Goal: Transaction & Acquisition: Obtain resource

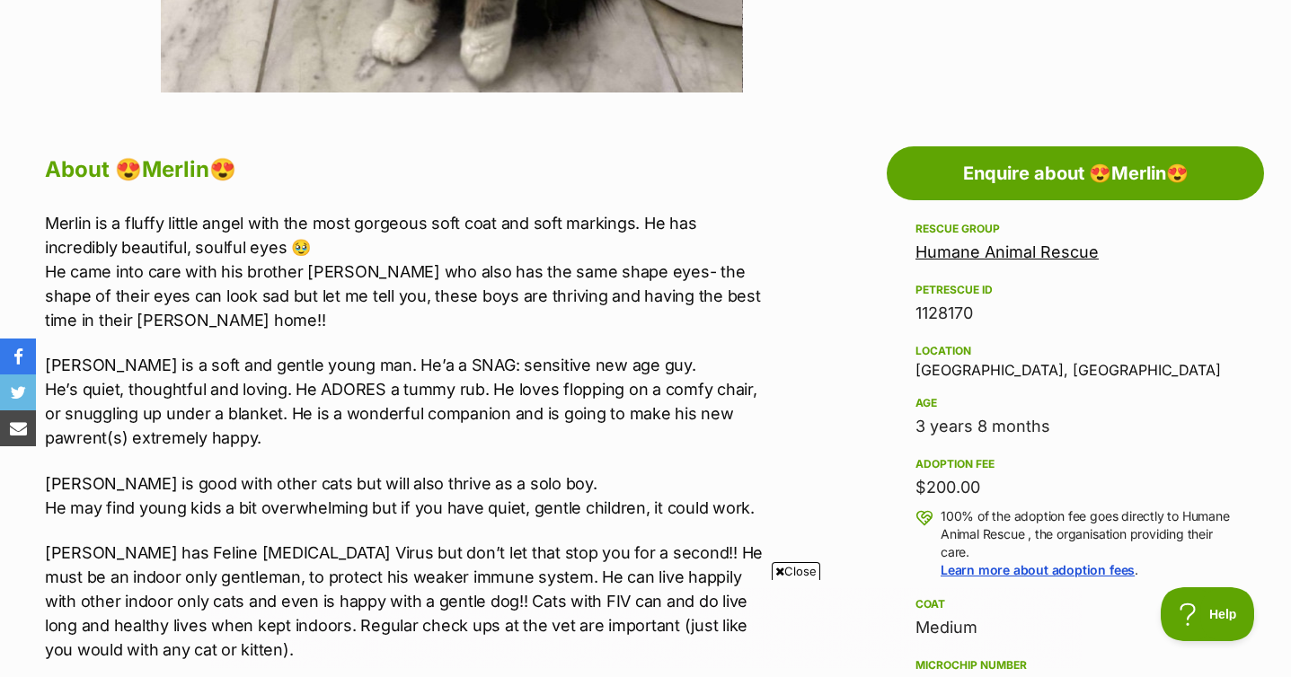
click at [953, 255] on link "Humane Animal Rescue" at bounding box center [1006, 252] width 183 height 19
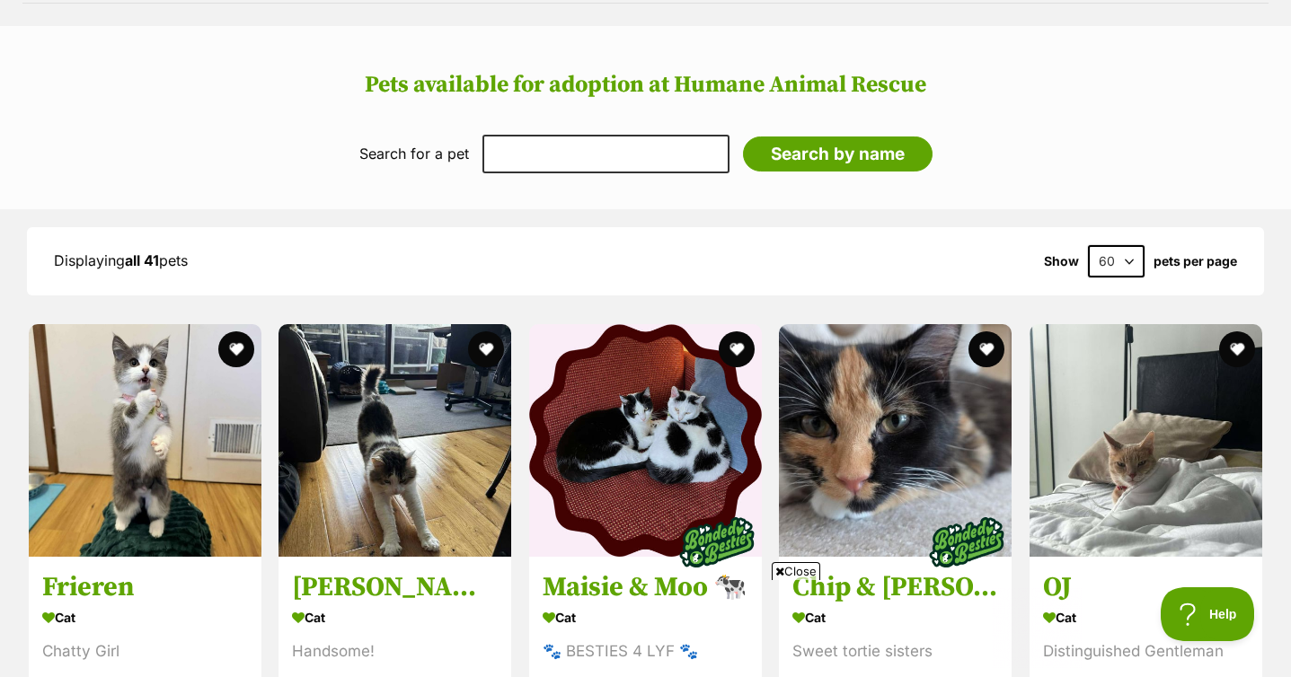
scroll to position [1953, 0]
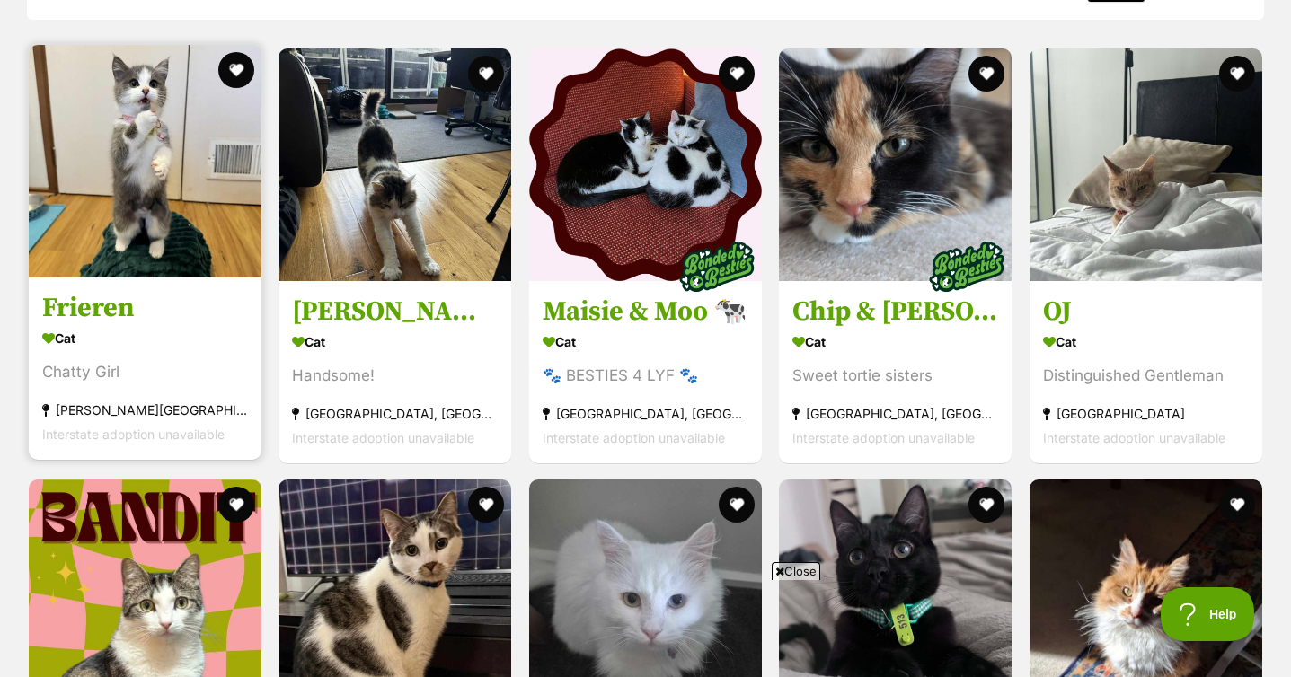
click at [136, 290] on h3 "Frieren" at bounding box center [145, 307] width 206 height 34
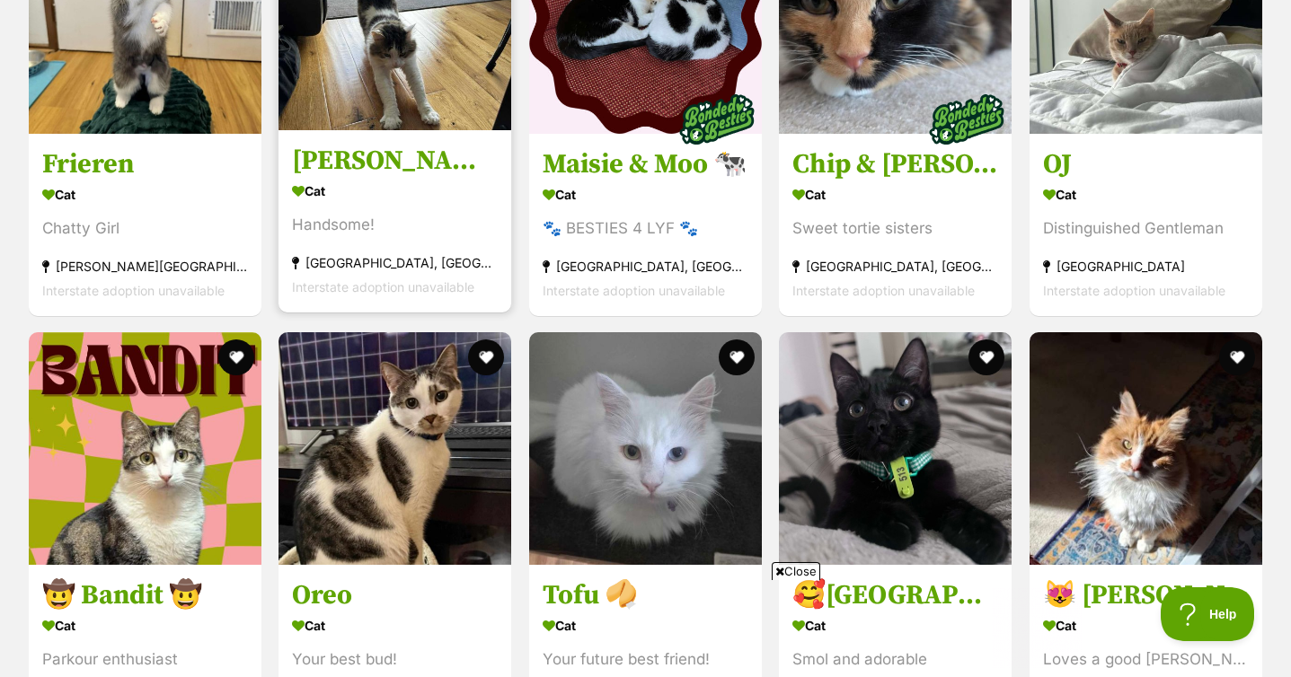
scroll to position [2144, 0]
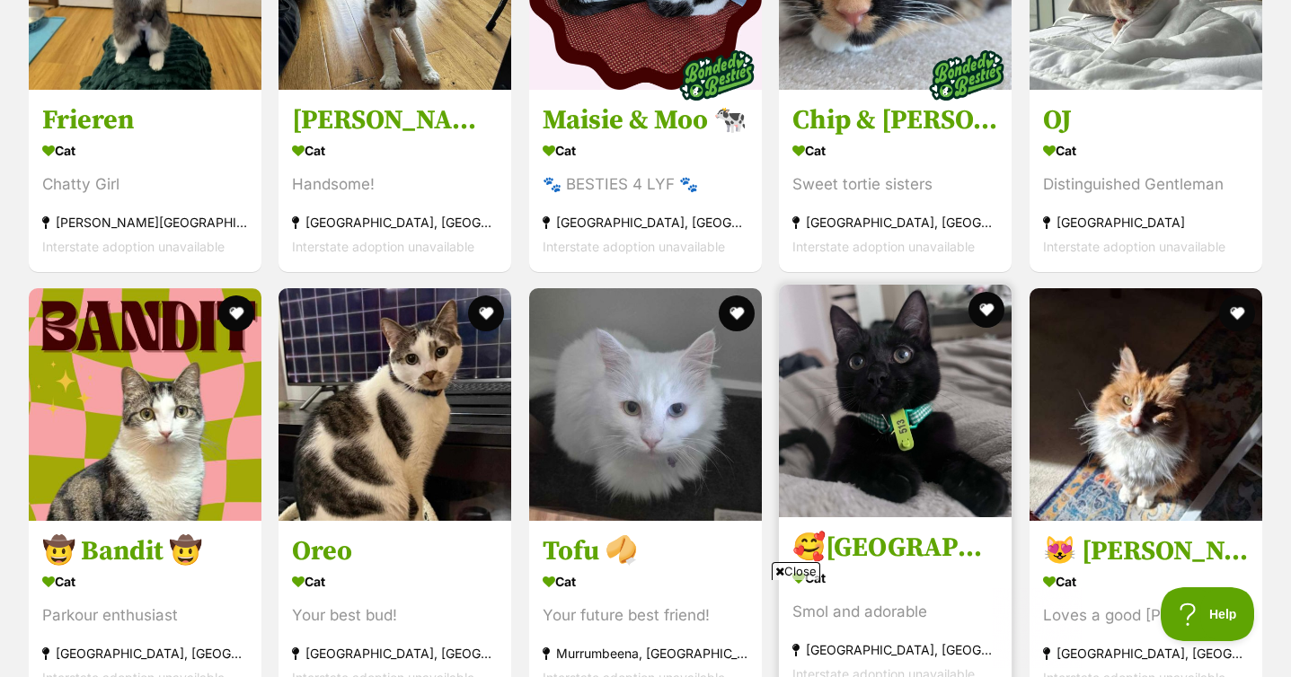
click at [865, 531] on h3 "🥰Salem🥰" at bounding box center [895, 548] width 206 height 34
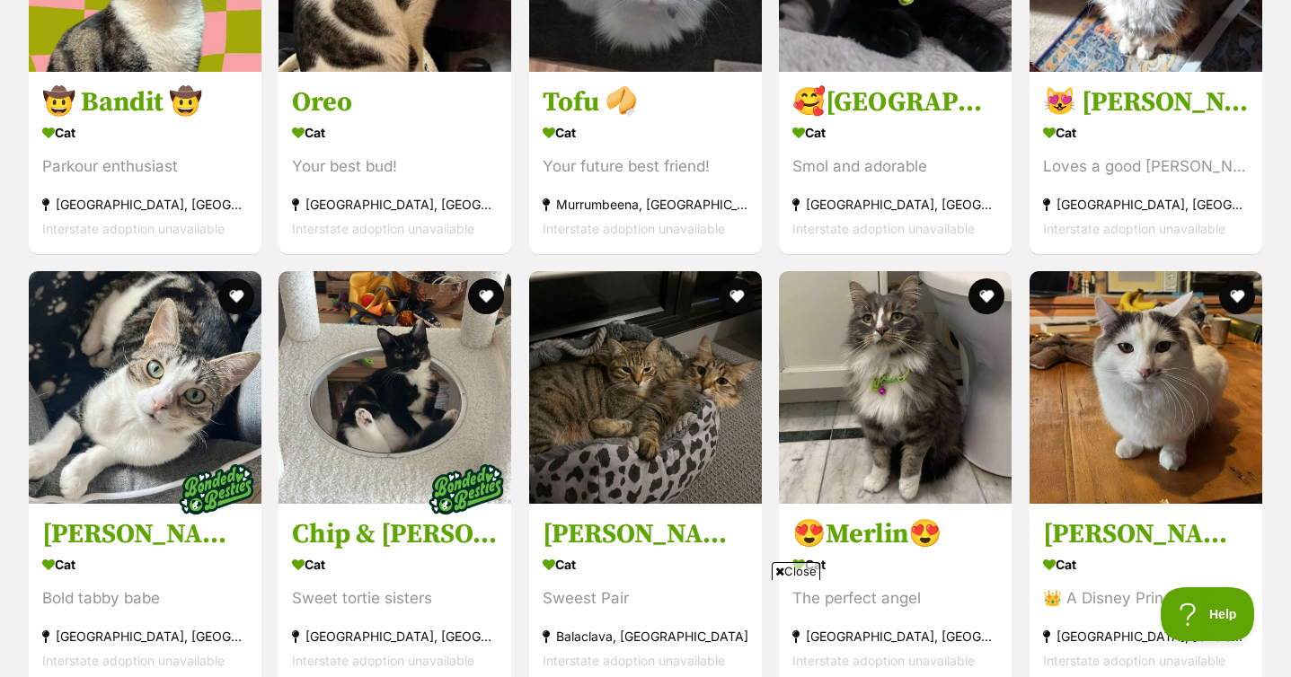
scroll to position [2611, 0]
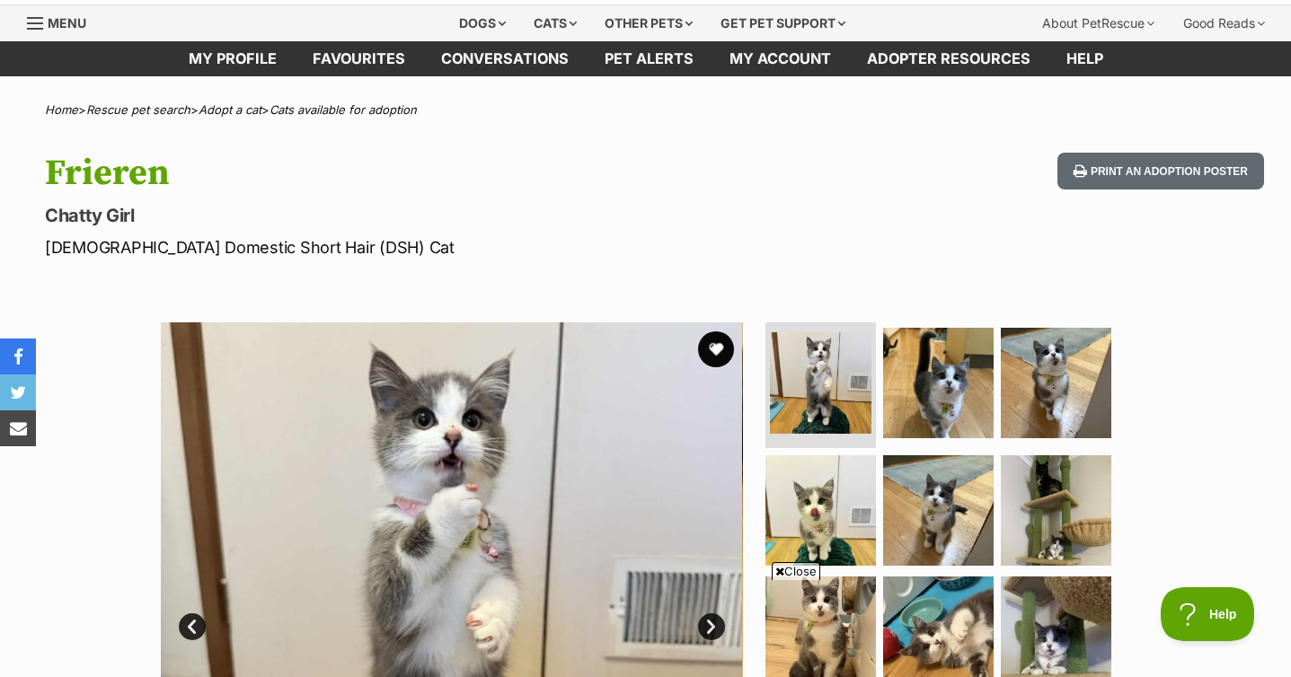
scroll to position [227, 0]
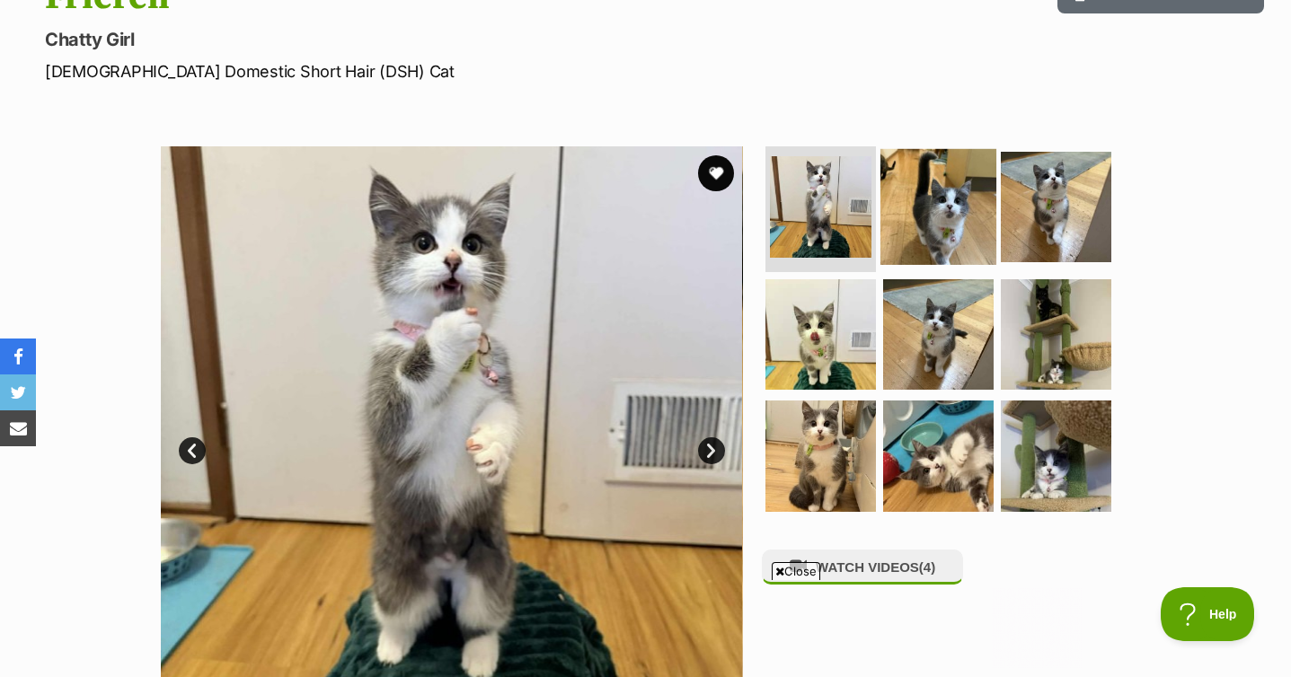
click at [901, 227] on img at bounding box center [938, 207] width 116 height 116
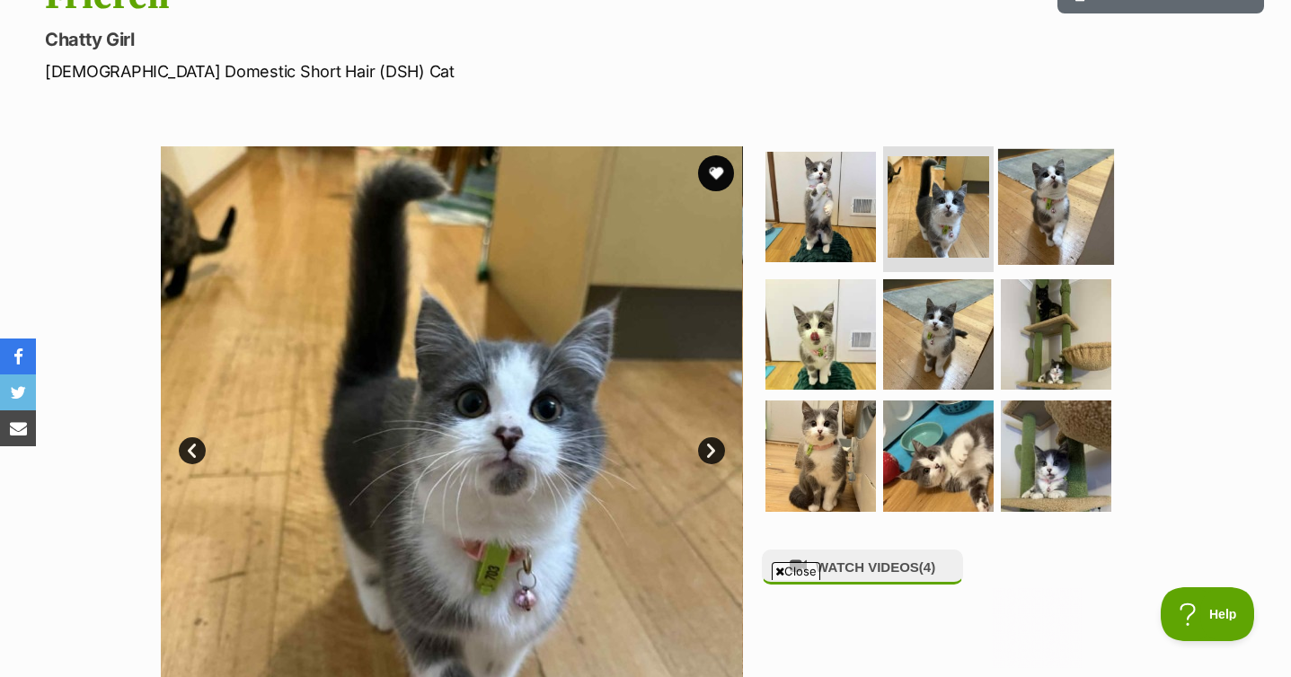
click at [1036, 208] on img at bounding box center [1056, 207] width 116 height 116
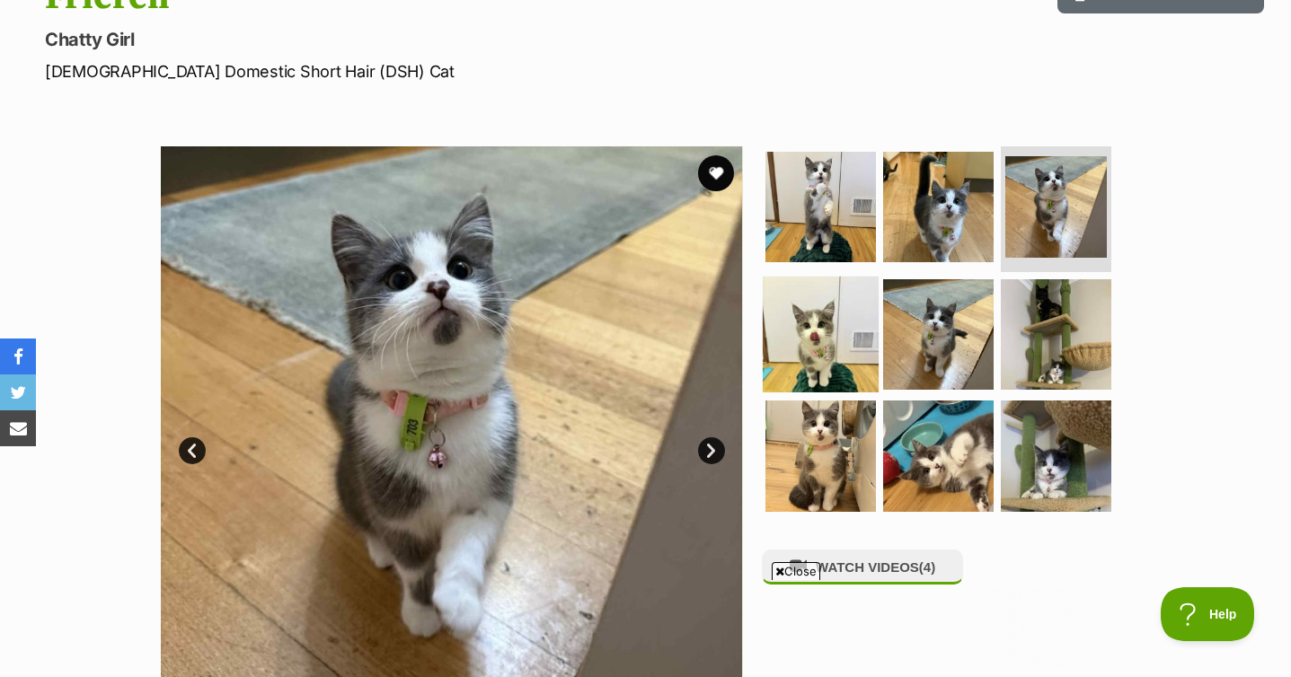
click at [826, 342] on img at bounding box center [821, 334] width 116 height 116
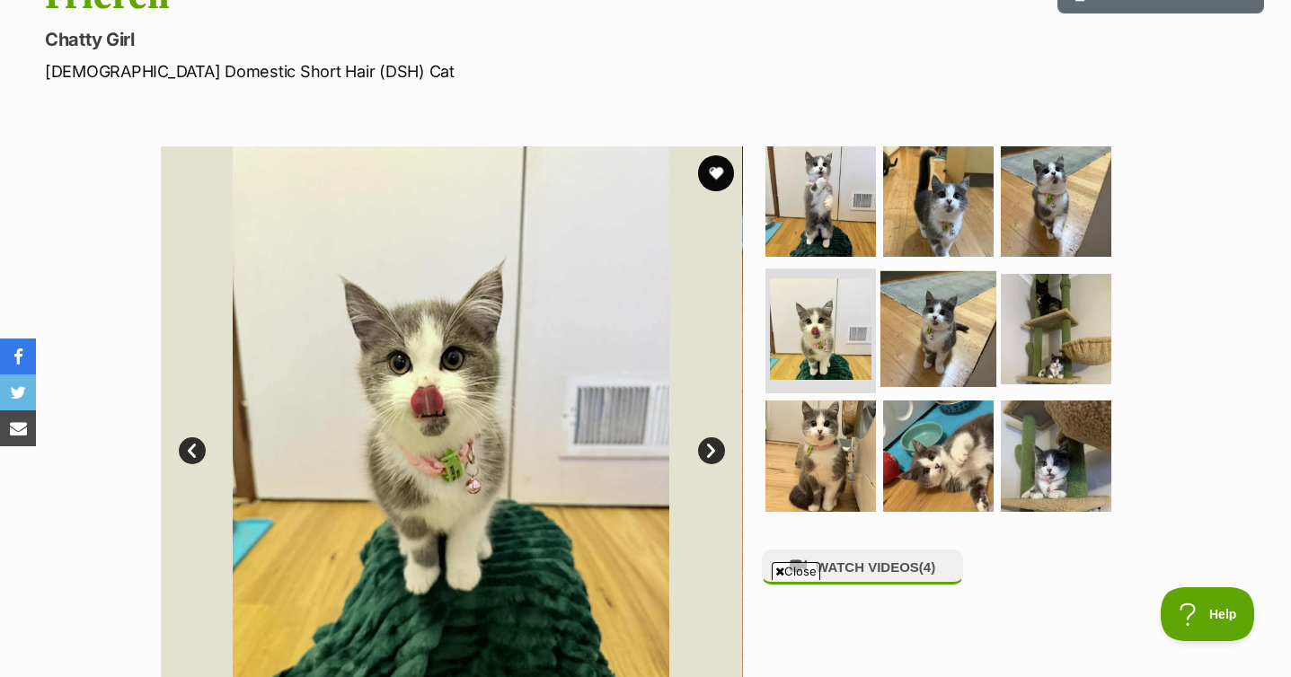
click at [932, 349] on img at bounding box center [938, 328] width 116 height 116
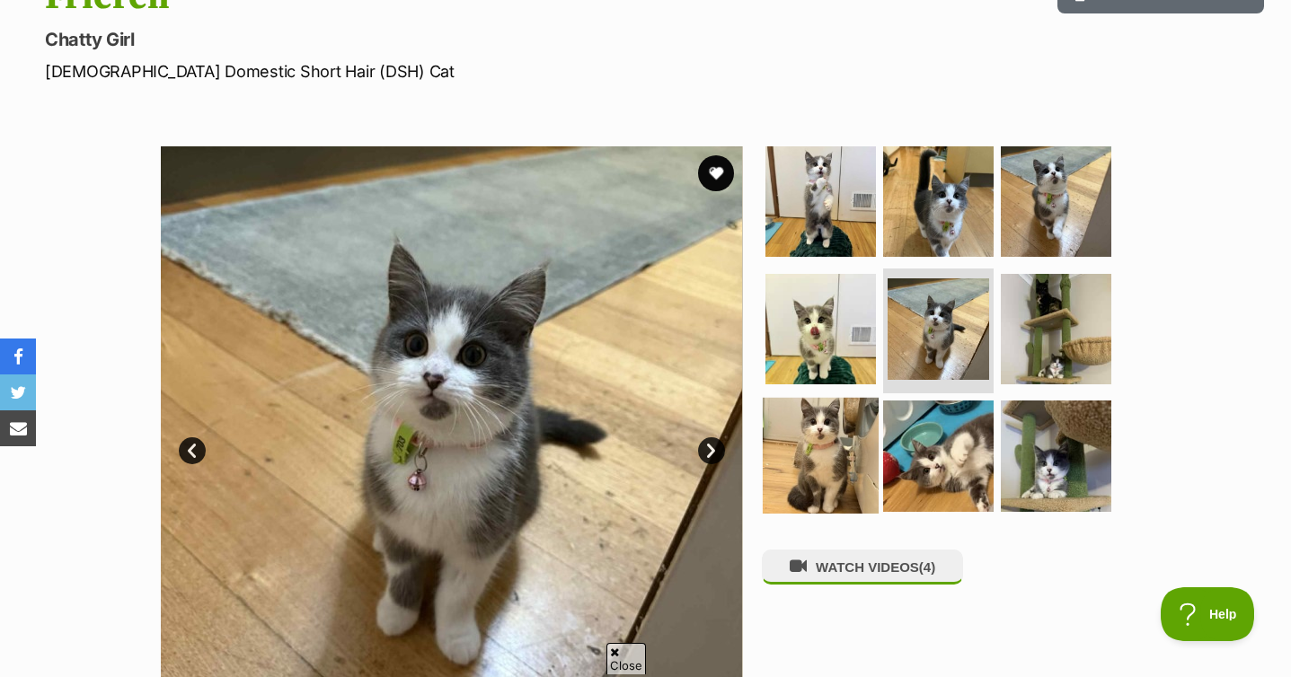
click at [838, 473] on img at bounding box center [821, 456] width 116 height 116
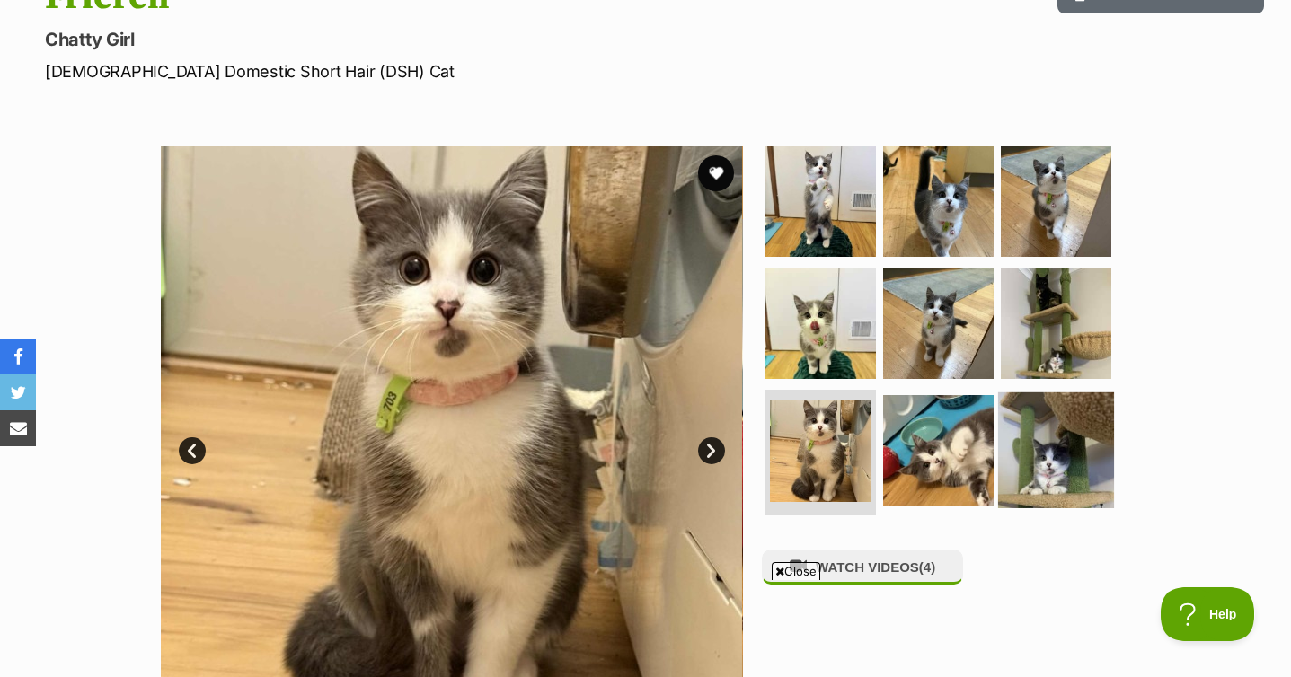
click at [1072, 463] on img at bounding box center [1056, 451] width 116 height 116
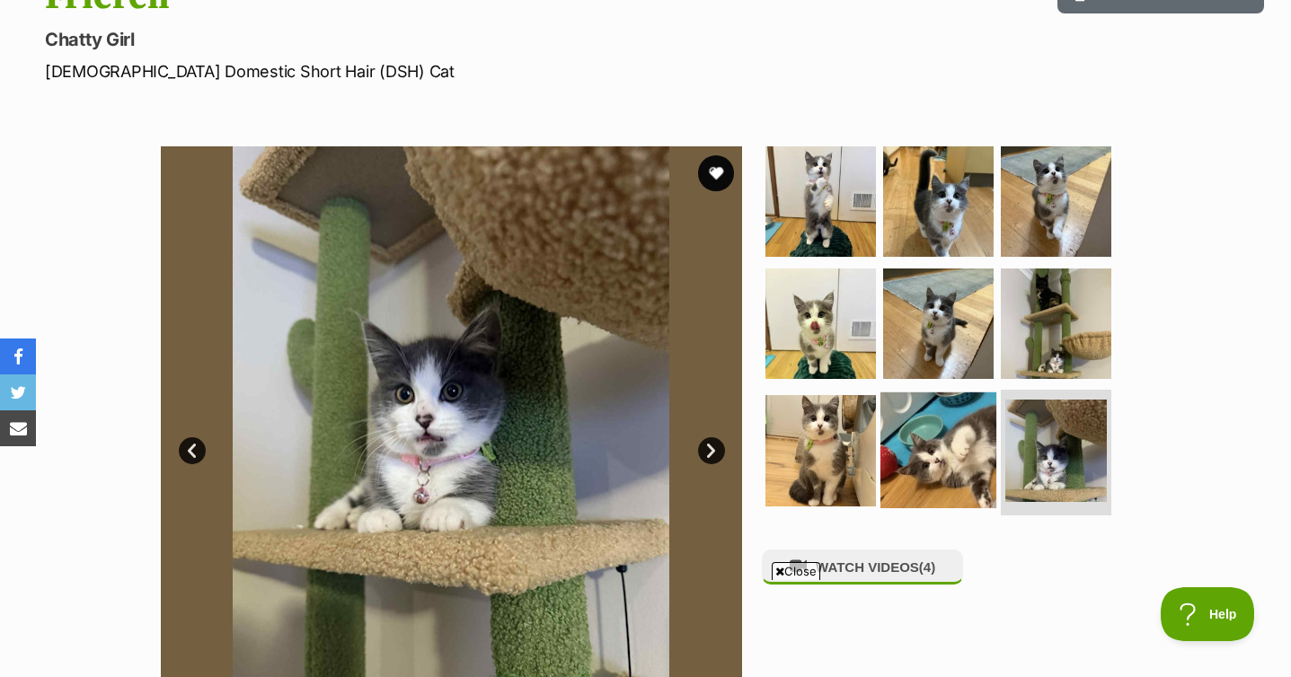
click at [945, 462] on img at bounding box center [938, 451] width 116 height 116
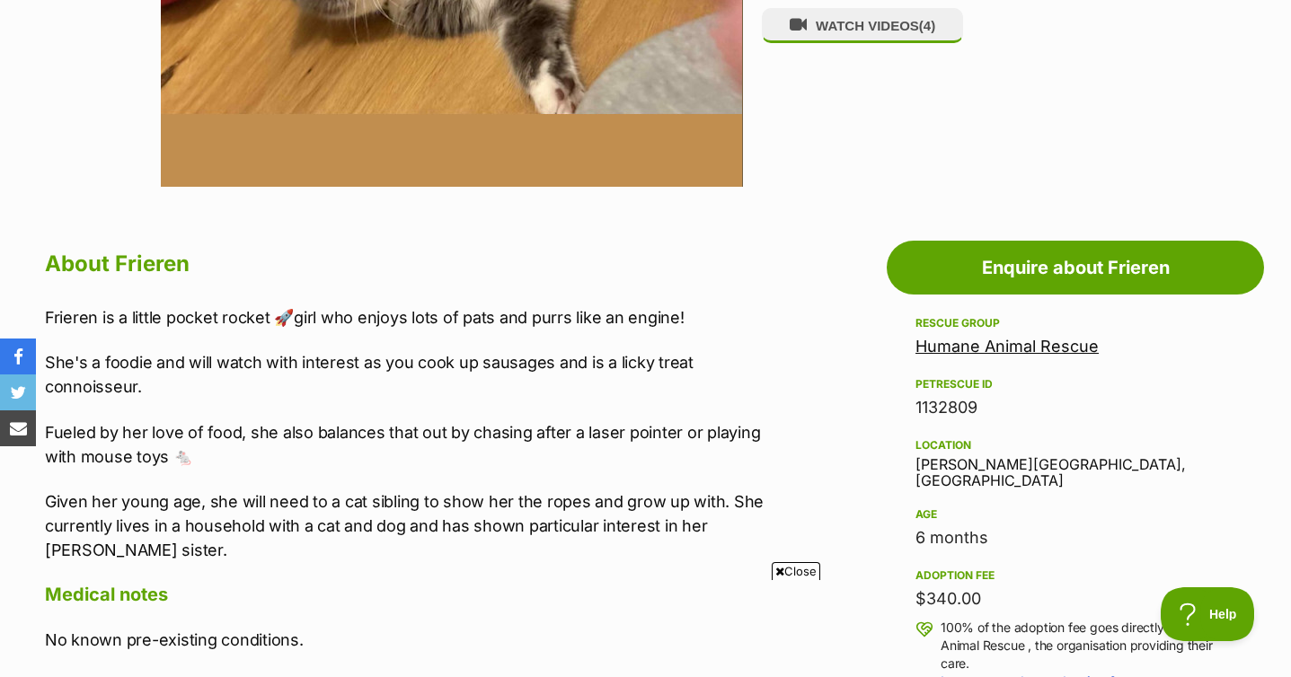
scroll to position [818, 0]
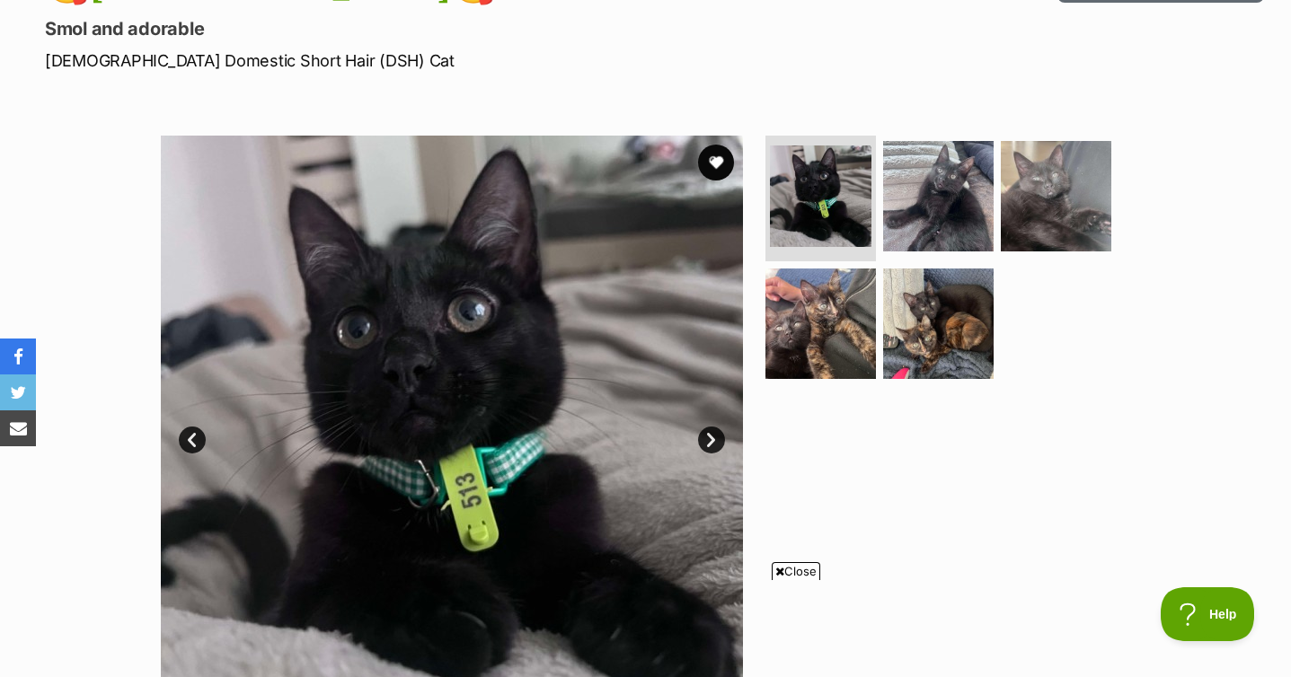
scroll to position [249, 0]
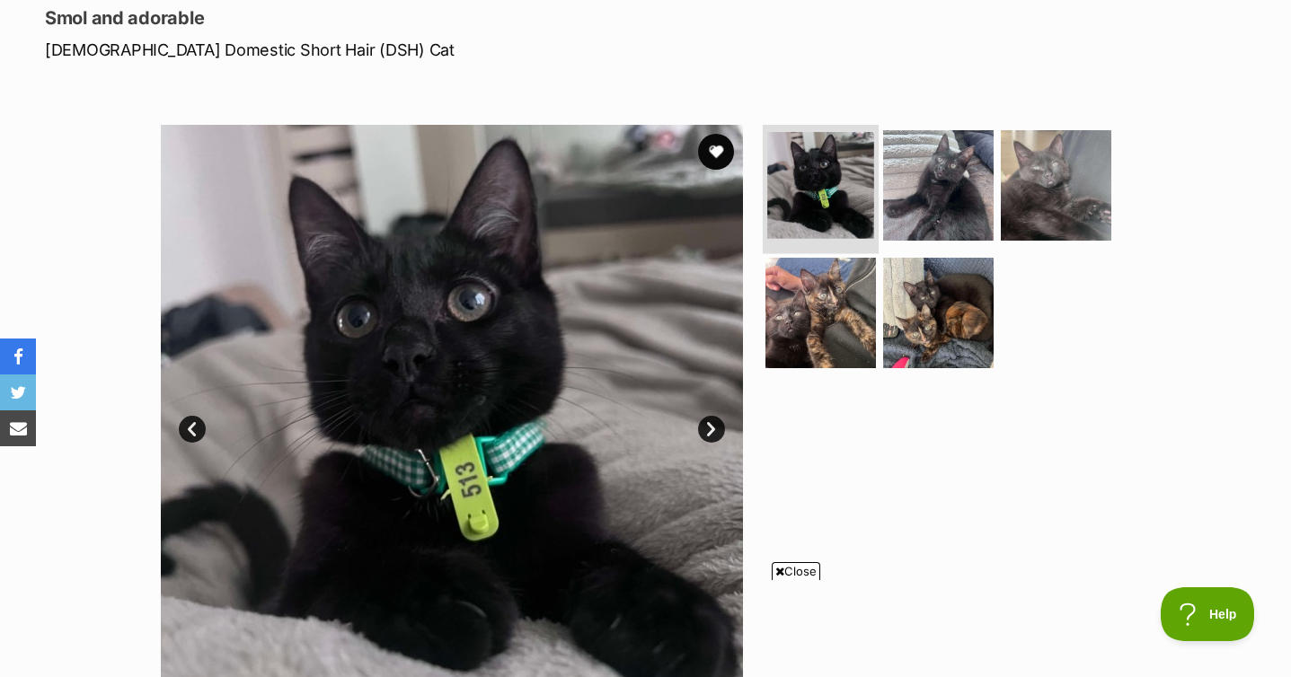
click at [813, 166] on img at bounding box center [820, 185] width 107 height 107
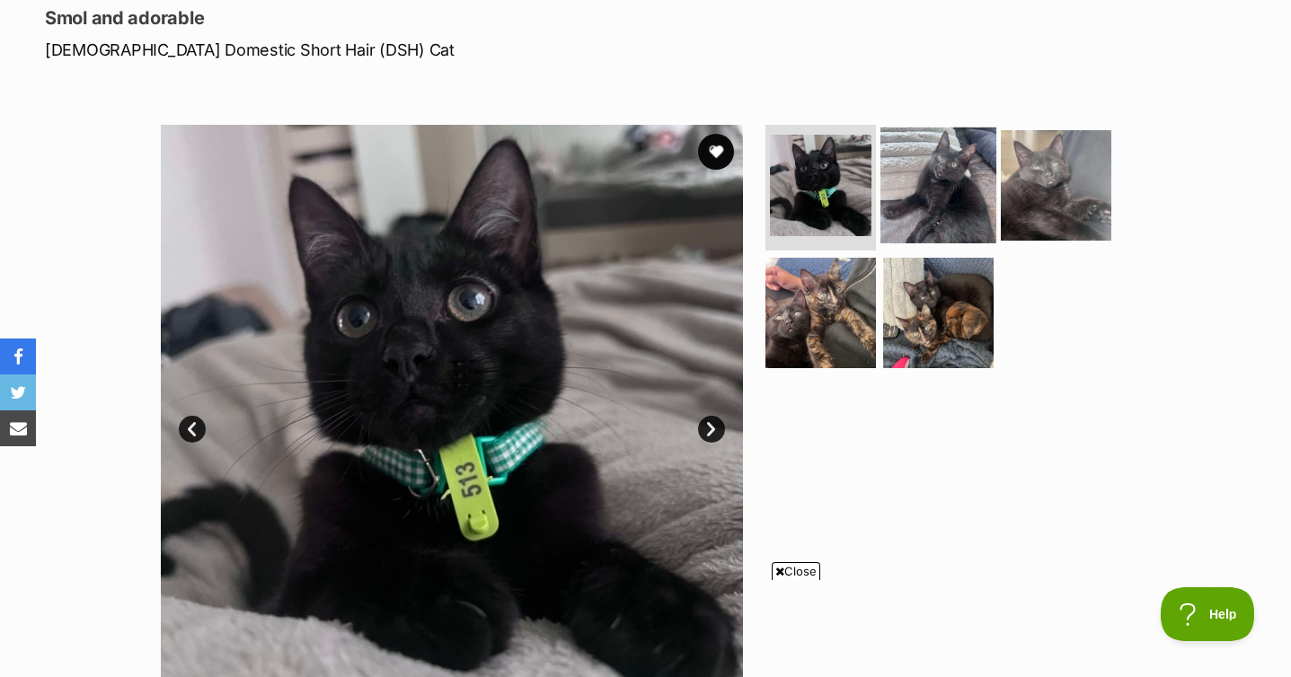
click at [921, 201] on img at bounding box center [938, 186] width 116 height 116
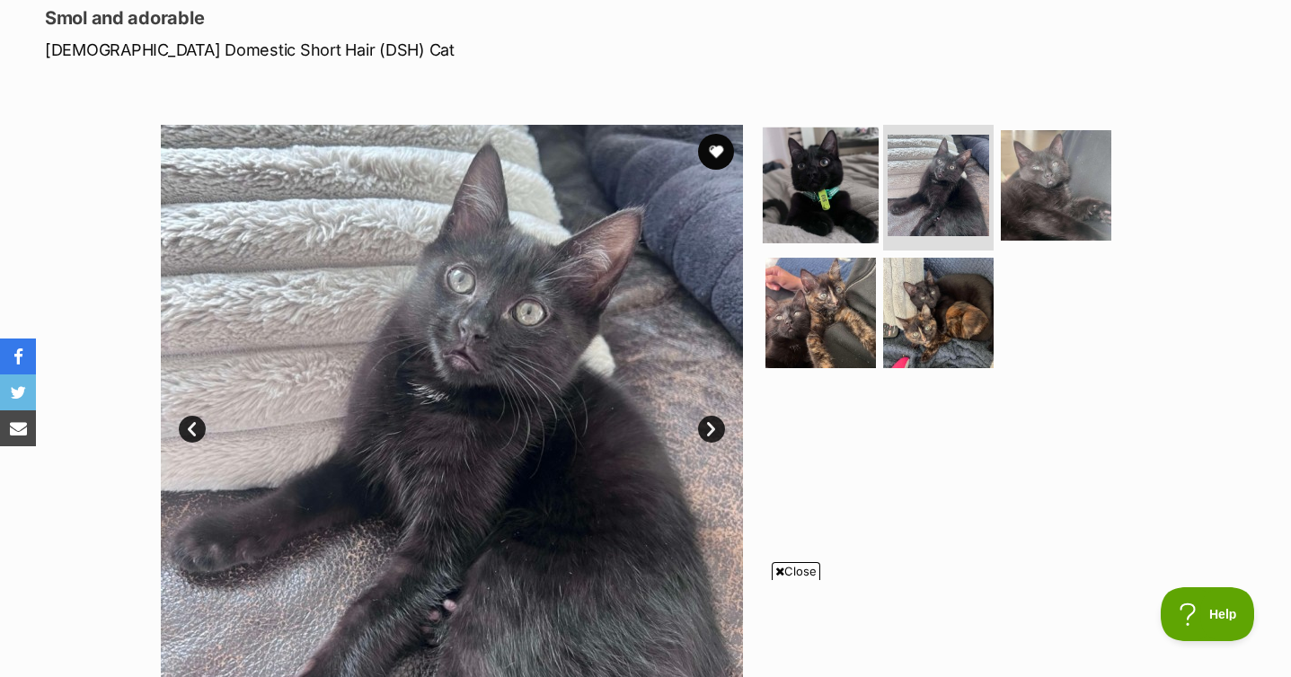
click at [803, 192] on img at bounding box center [821, 186] width 116 height 116
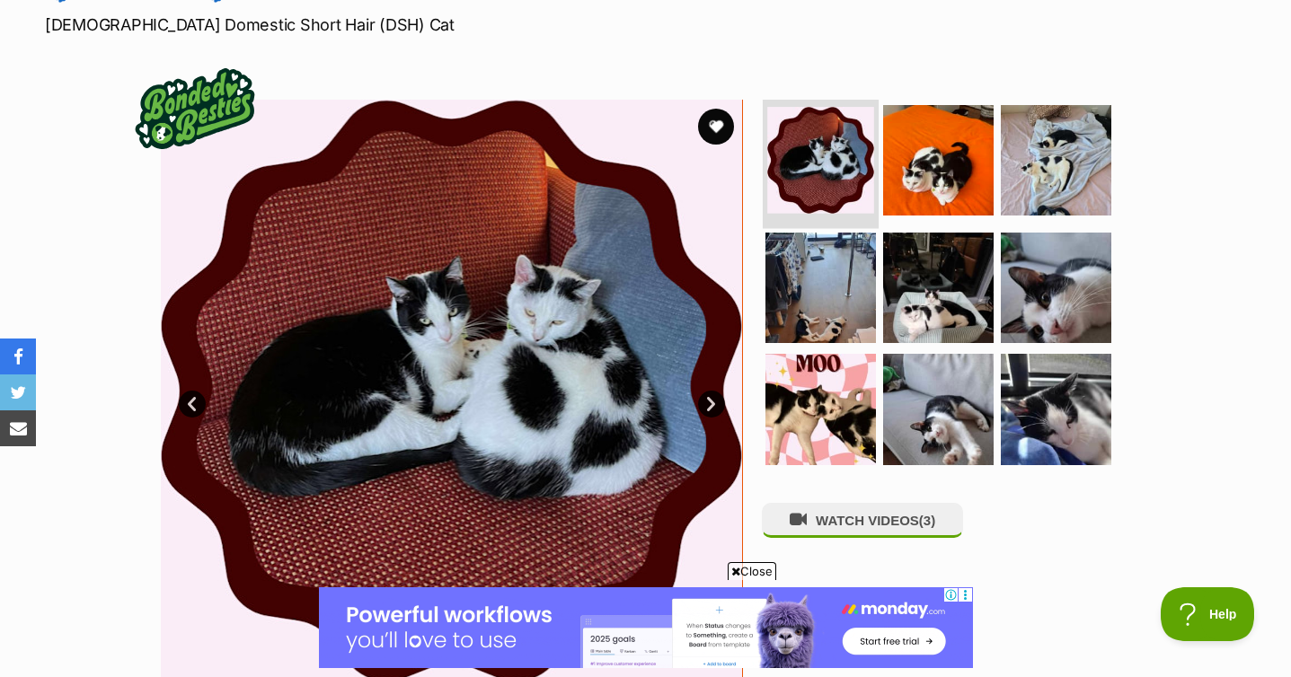
click at [811, 178] on img at bounding box center [820, 160] width 107 height 107
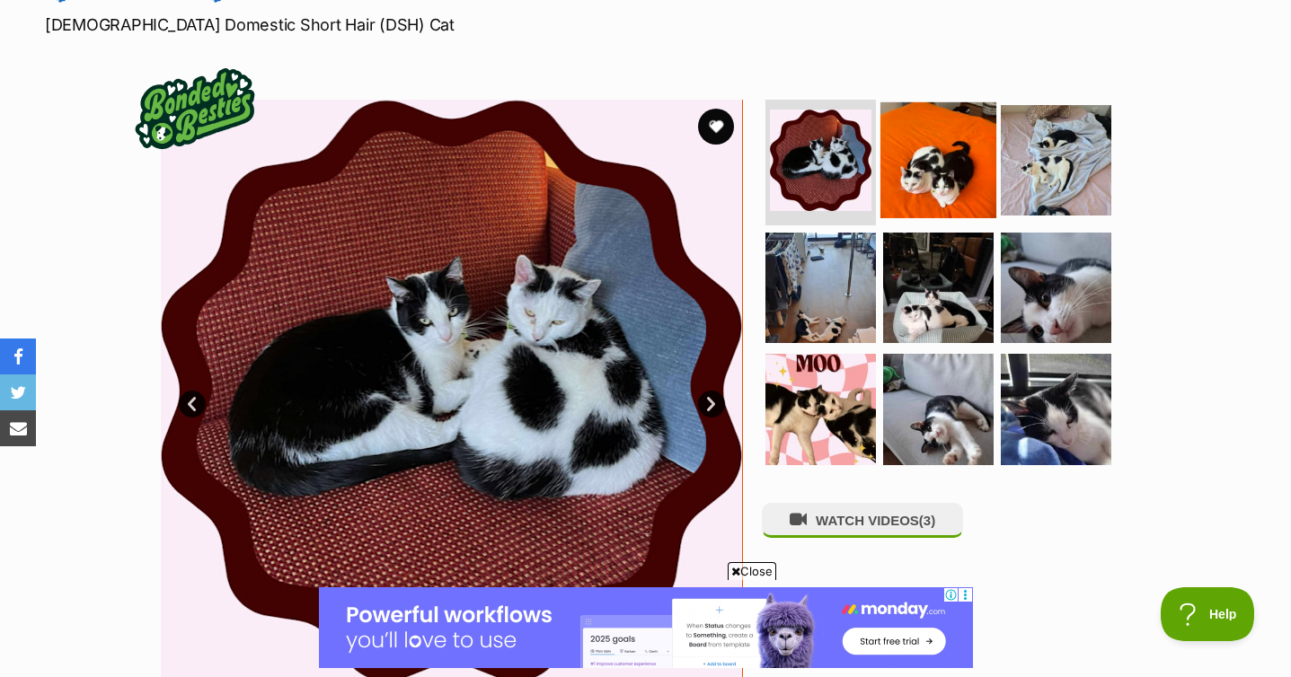
click at [920, 194] on img at bounding box center [938, 160] width 116 height 116
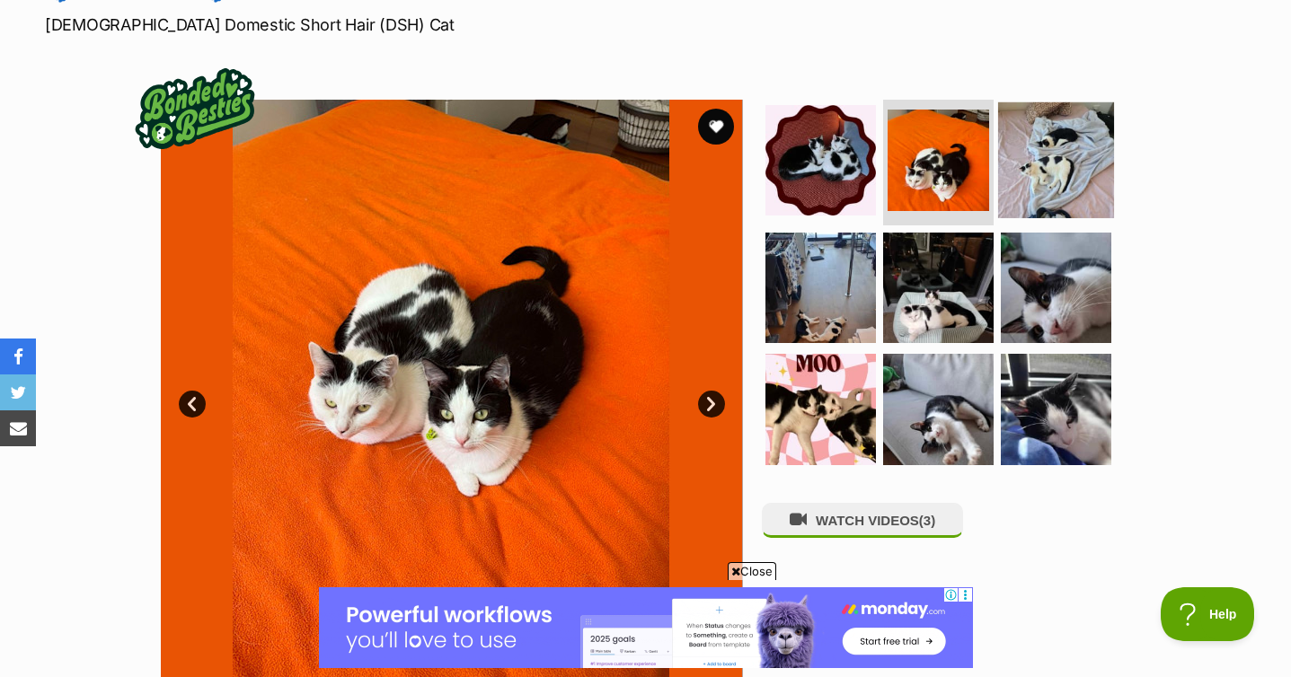
click at [1071, 179] on img at bounding box center [1056, 160] width 116 height 116
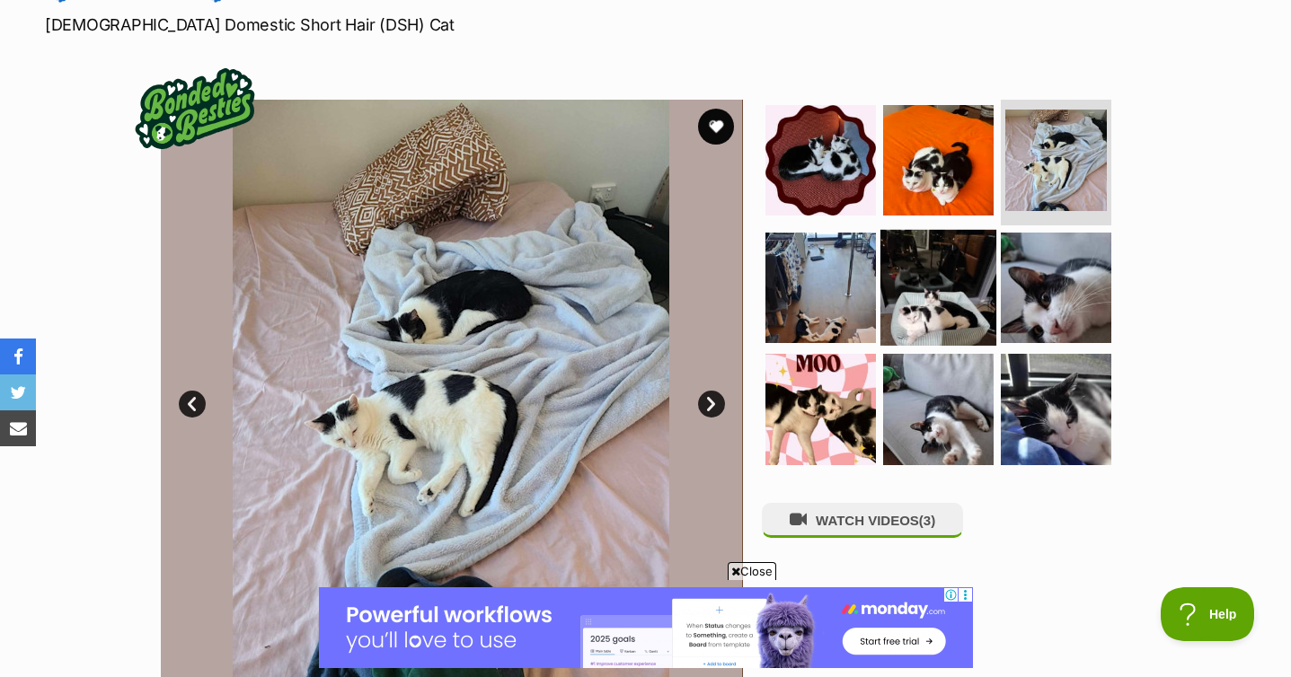
click at [975, 307] on img at bounding box center [938, 287] width 116 height 116
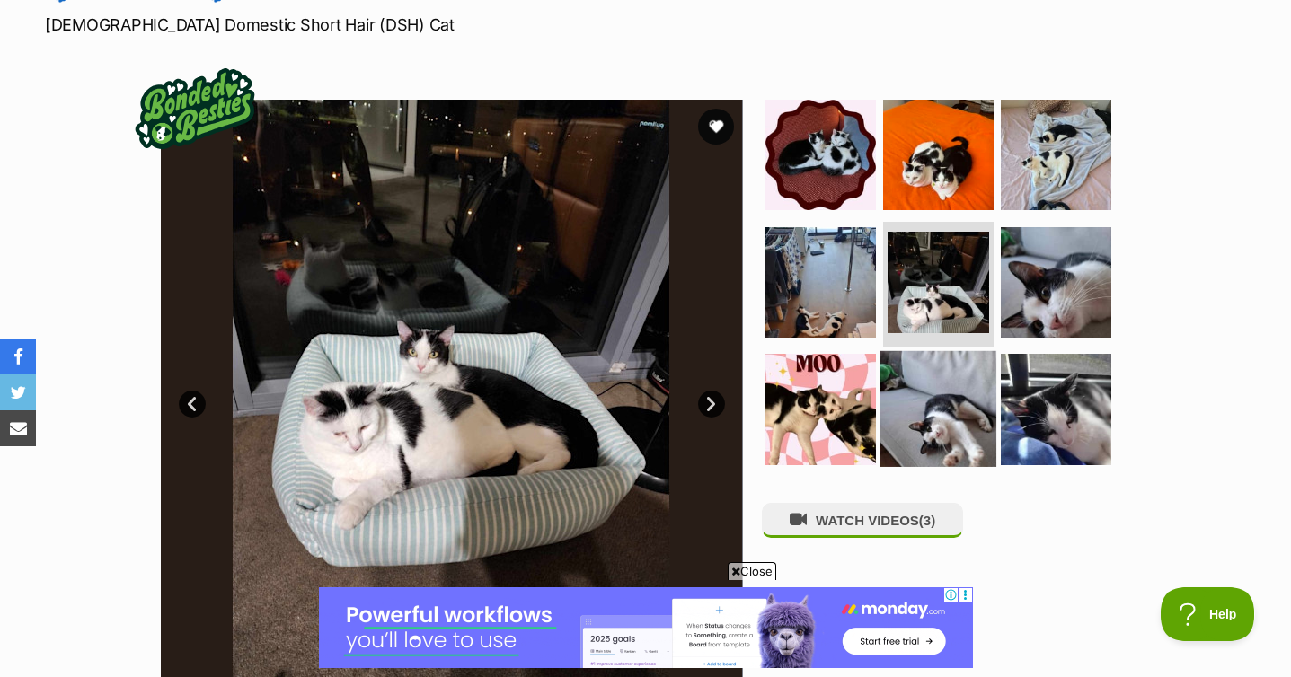
click at [918, 421] on img at bounding box center [938, 409] width 116 height 116
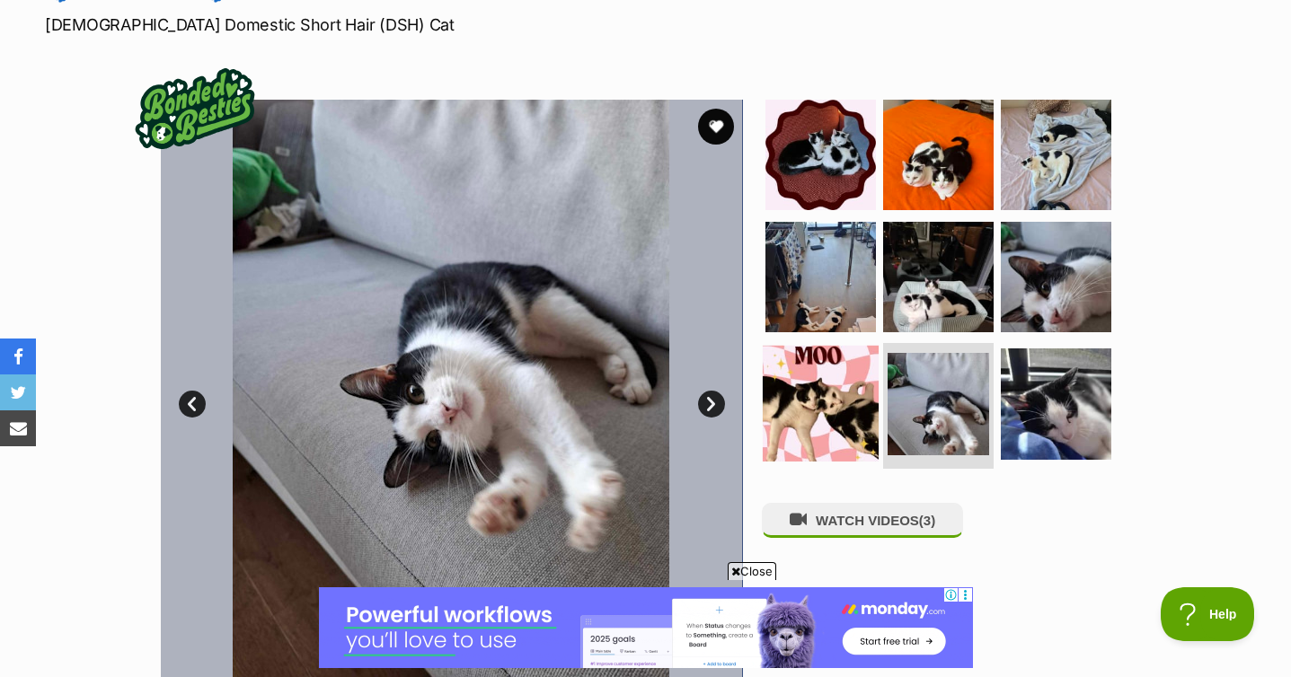
click at [795, 414] on img at bounding box center [821, 404] width 116 height 116
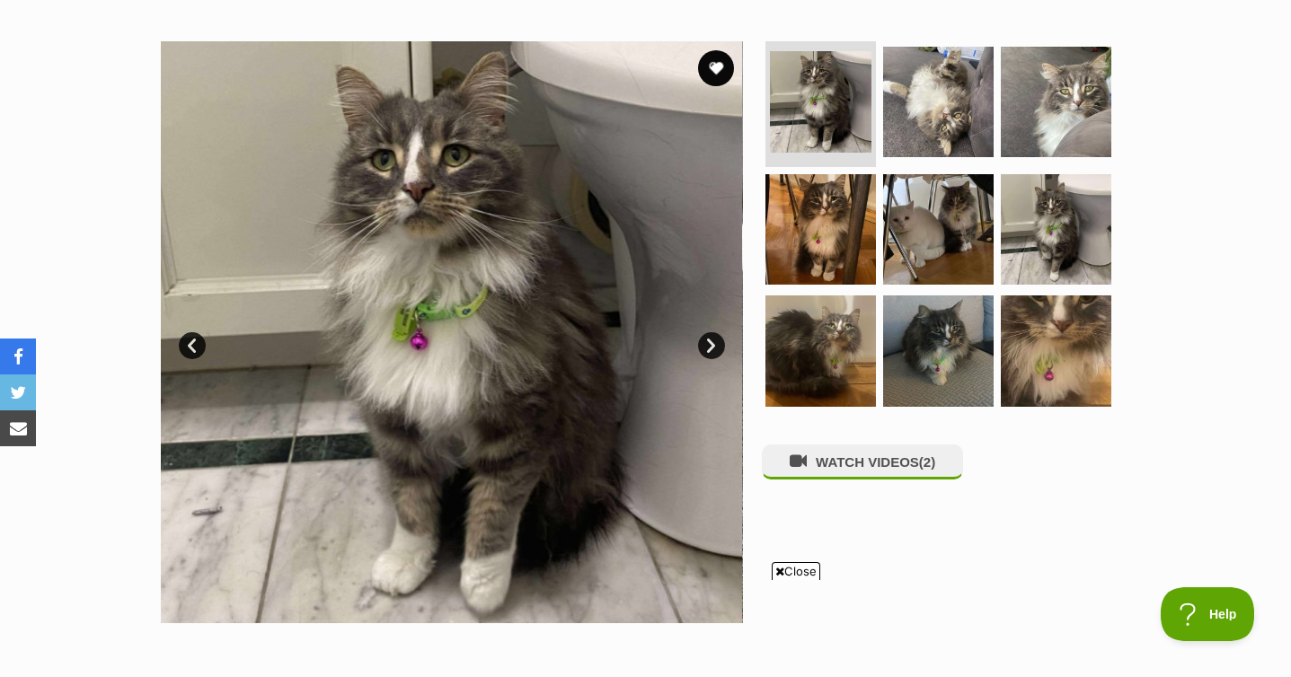
scroll to position [299, 0]
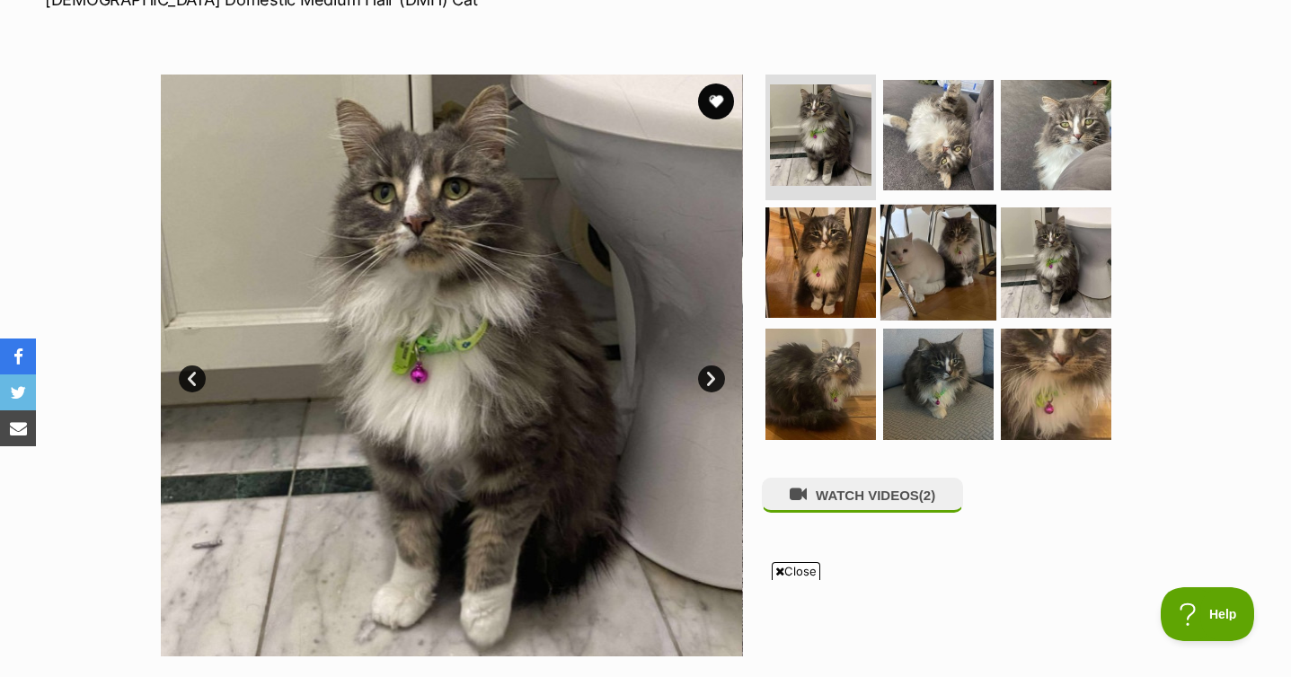
click at [936, 262] on img at bounding box center [938, 262] width 116 height 116
